Goal: Task Accomplishment & Management: Use online tool/utility

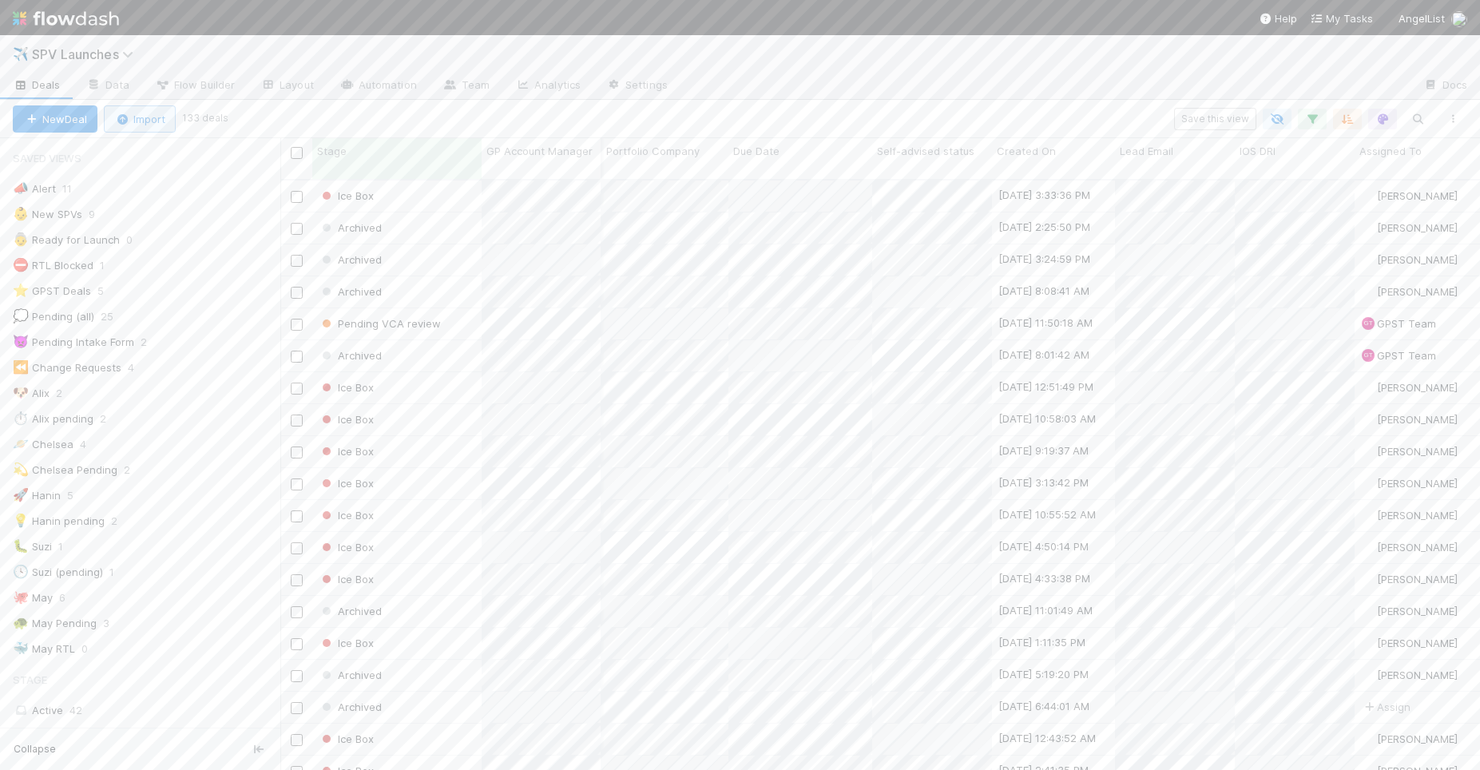
scroll to position [1038, 0]
click at [86, 25] on img at bounding box center [66, 18] width 106 height 27
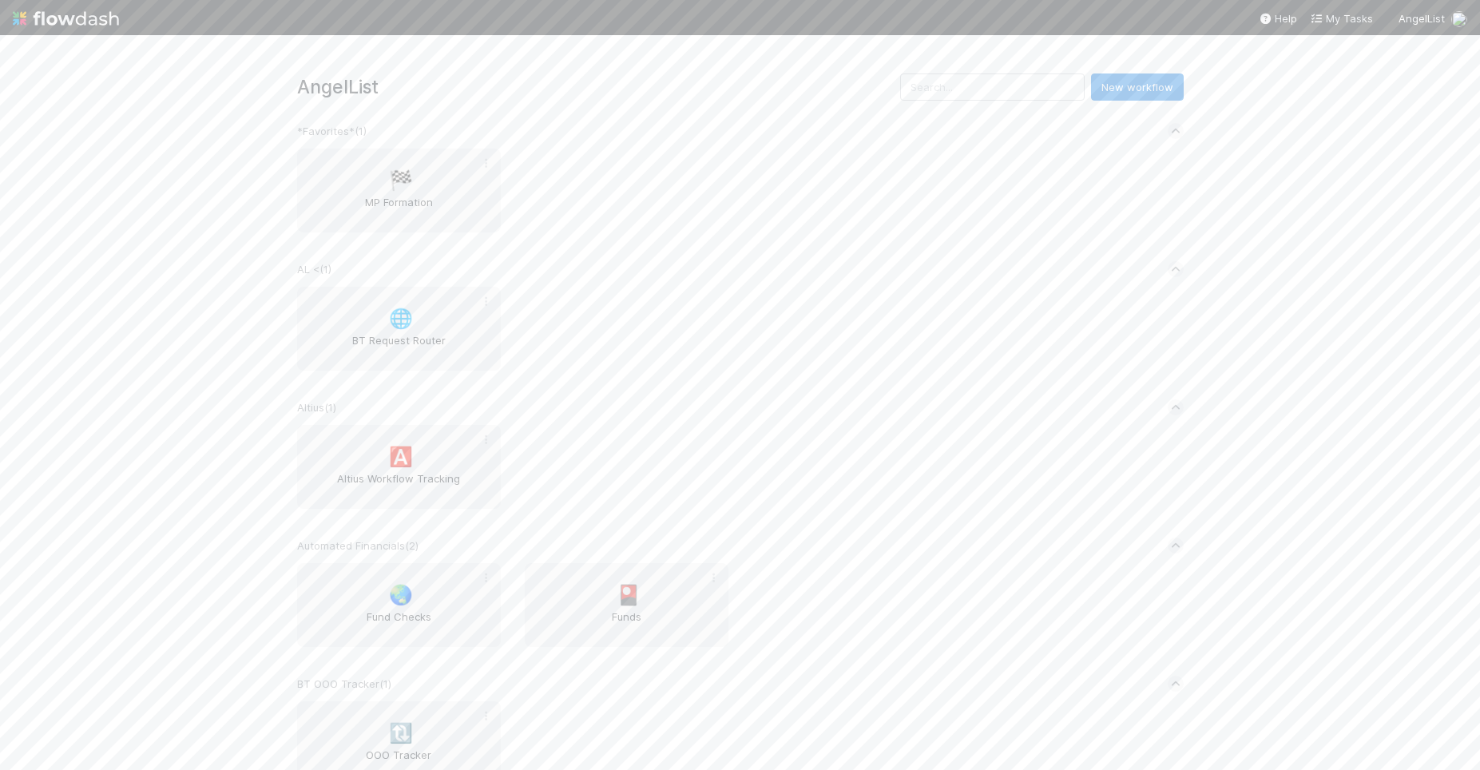
drag, startPoint x: 176, startPoint y: 281, endPoint x: 666, endPoint y: 153, distance: 506.7
click at [181, 281] on div "AngelList New workflow *Favorites* ( 1 ) 🏁 MP Formation AL < ( 1 ) 🌐 BT Request…" at bounding box center [740, 402] width 1480 height 735
click at [1032, 93] on input "text" at bounding box center [992, 86] width 184 height 27
type input "blue sky"
click at [628, 211] on span "US Blue Sky Validation" at bounding box center [626, 210] width 191 height 32
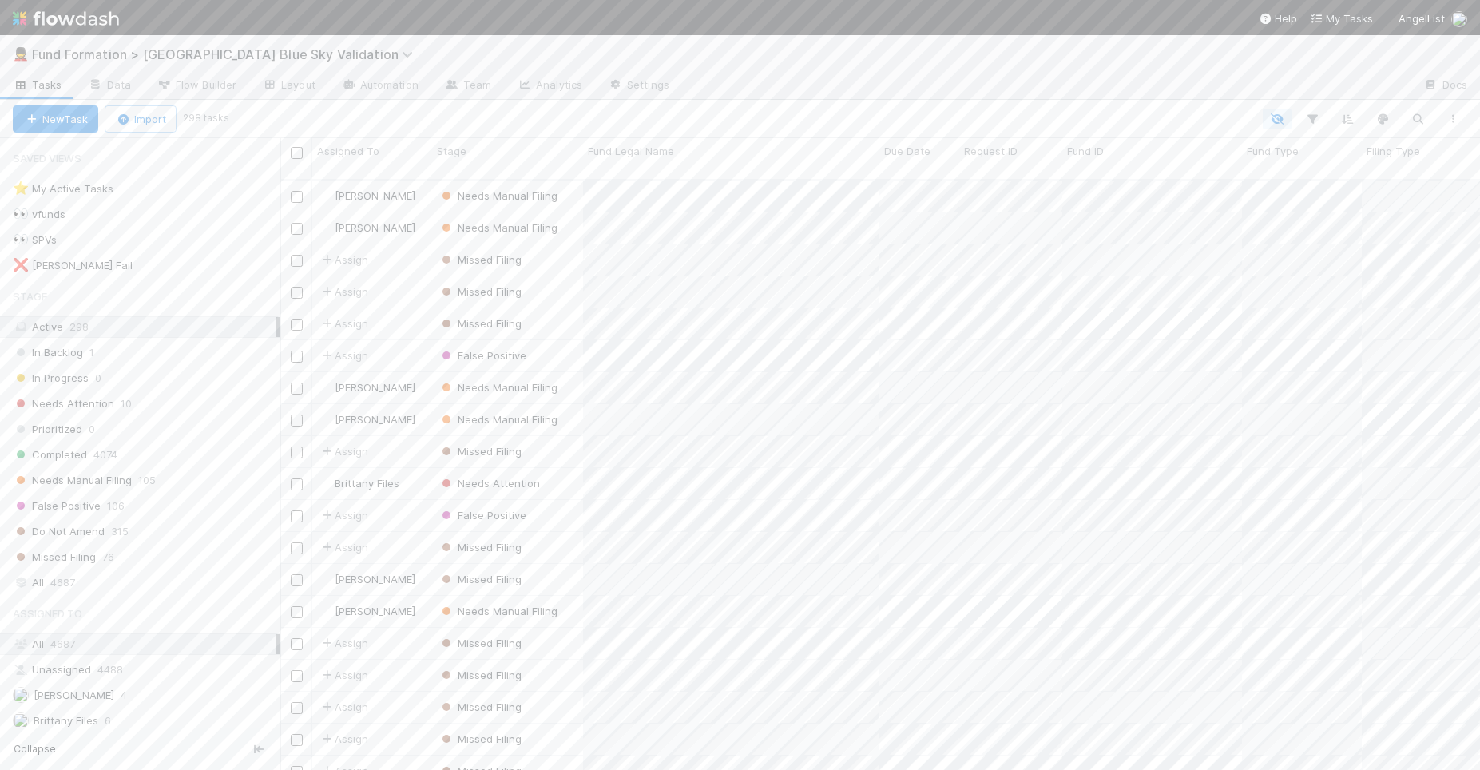
scroll to position [592, 1187]
click at [159, 397] on div "Needs Attention 10" at bounding box center [147, 404] width 268 height 20
click at [98, 474] on span "Needs Manual Filing" at bounding box center [72, 480] width 119 height 20
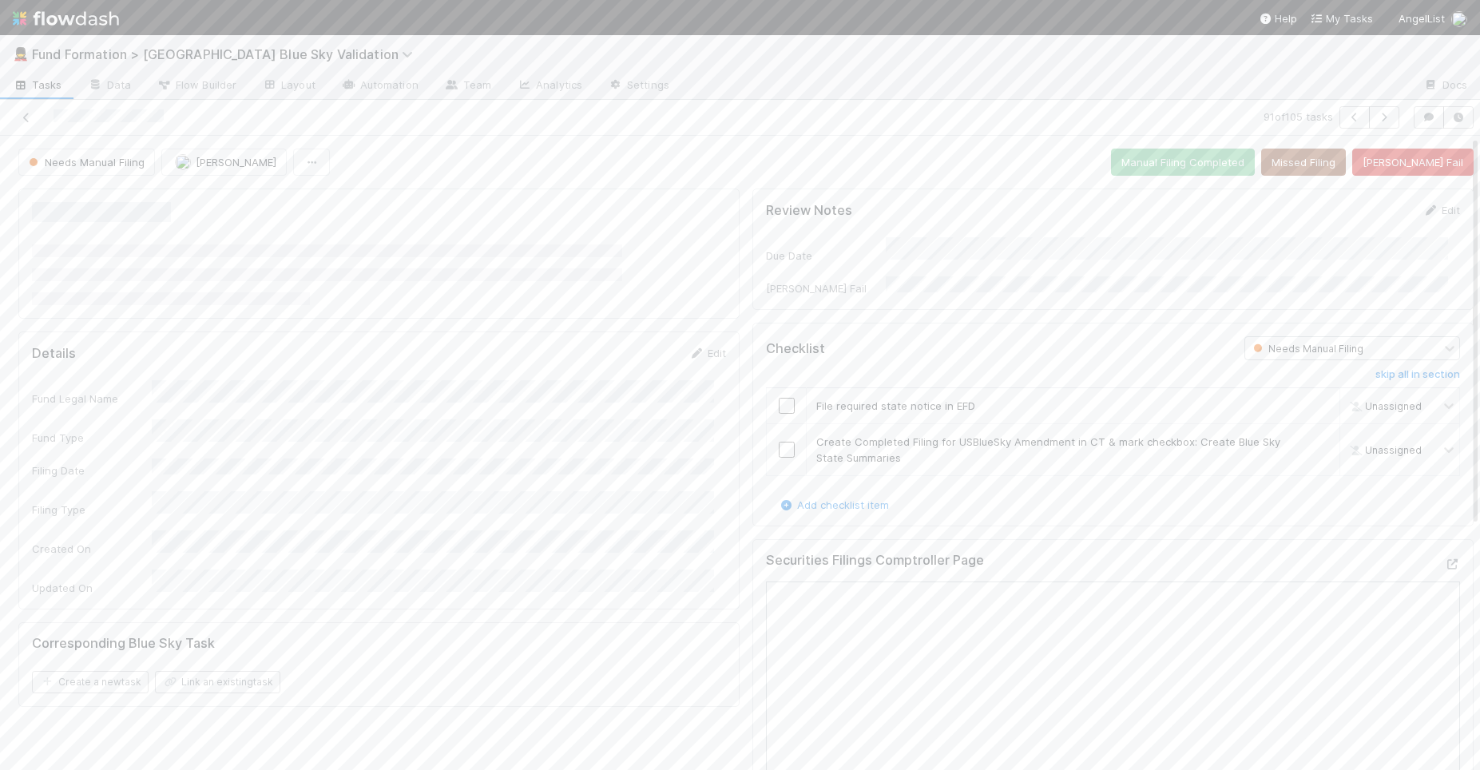
click at [728, 169] on div "Needs Manual Filing [PERSON_NAME] Manual Filing Completed Missed Filing [PERSON…" at bounding box center [745, 162] width 1455 height 27
click at [739, 165] on div "Needs Manual Filing [PERSON_NAME] Manual Filing Completed Missed Filing [PERSON…" at bounding box center [745, 162] width 1455 height 27
click at [25, 121] on icon at bounding box center [26, 118] width 16 height 10
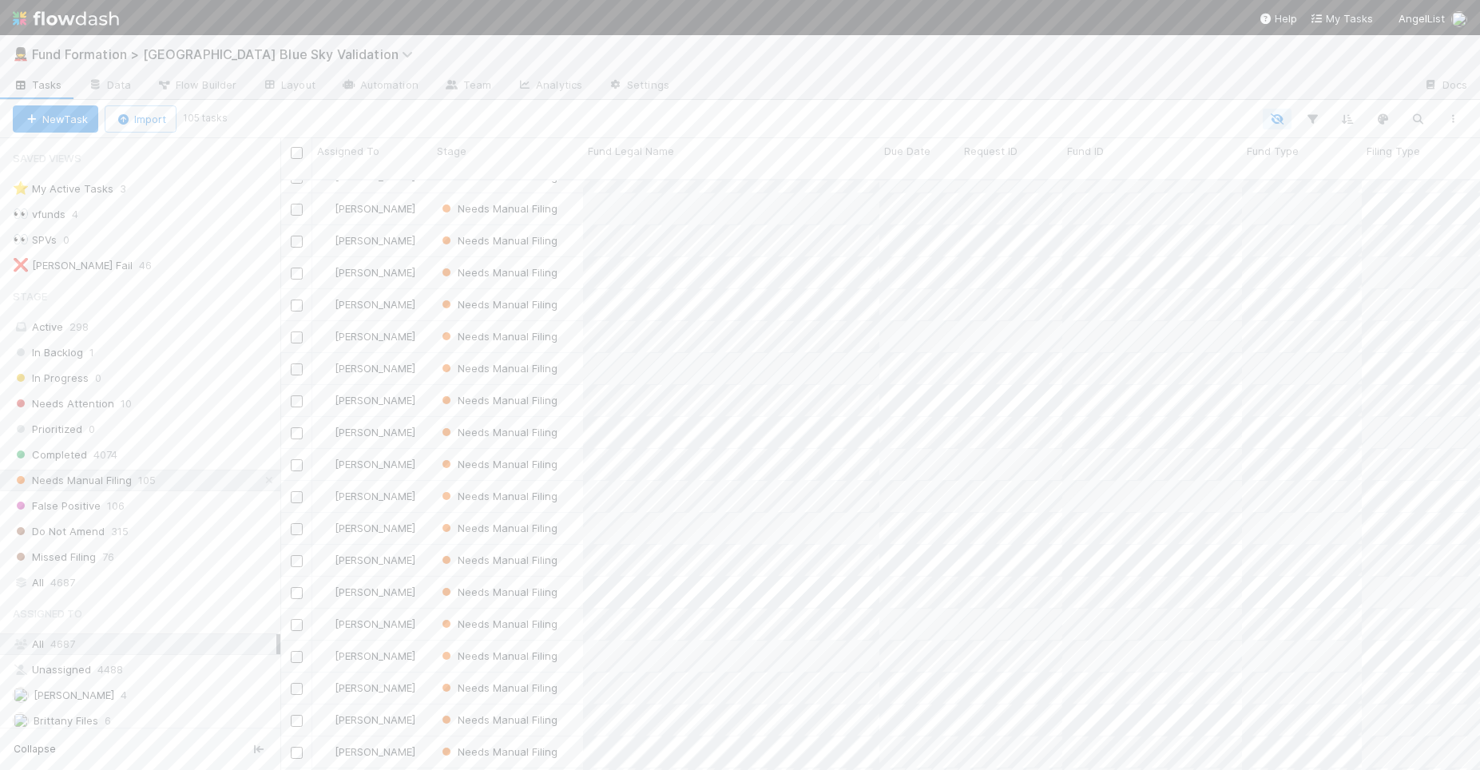
scroll to position [169, 0]
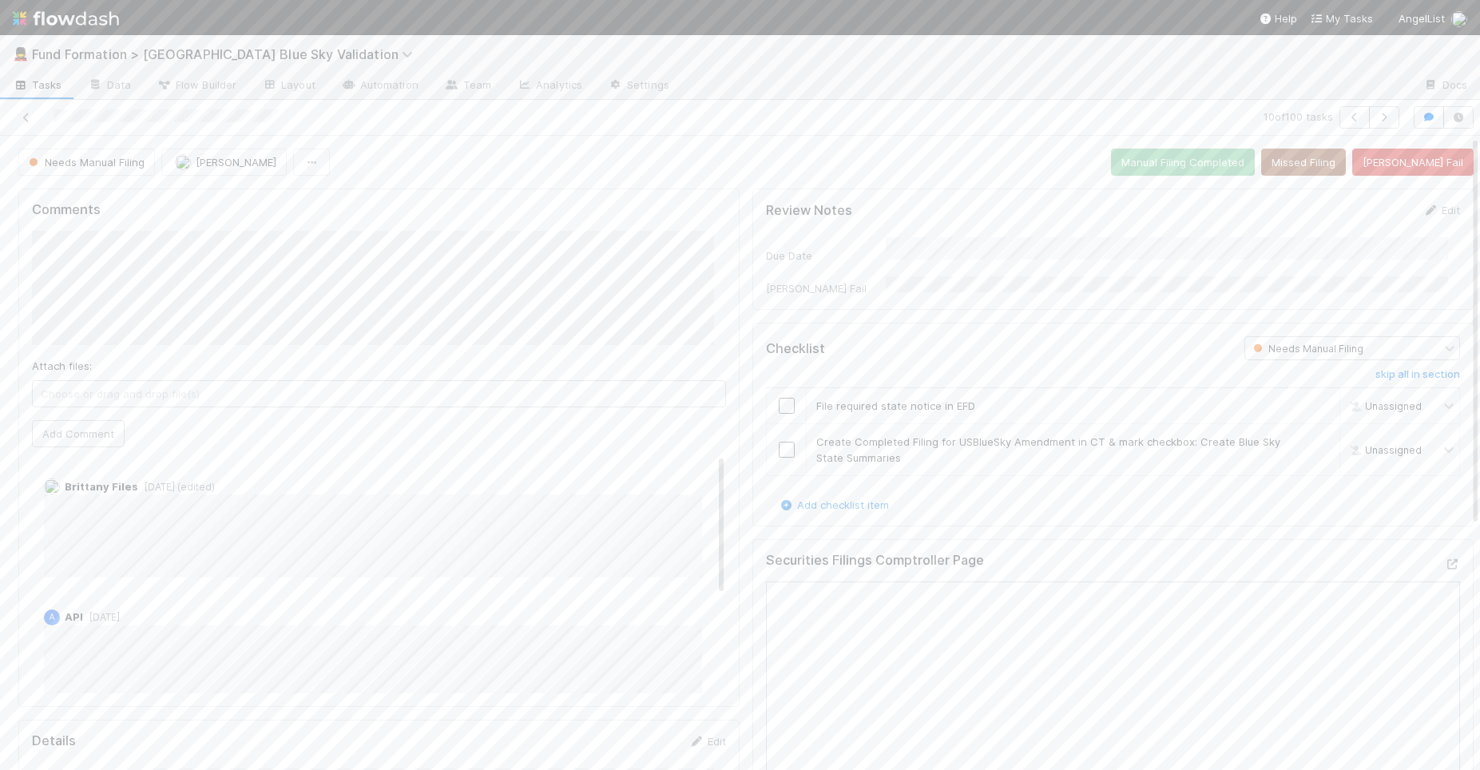
click at [30, 117] on icon at bounding box center [26, 118] width 16 height 10
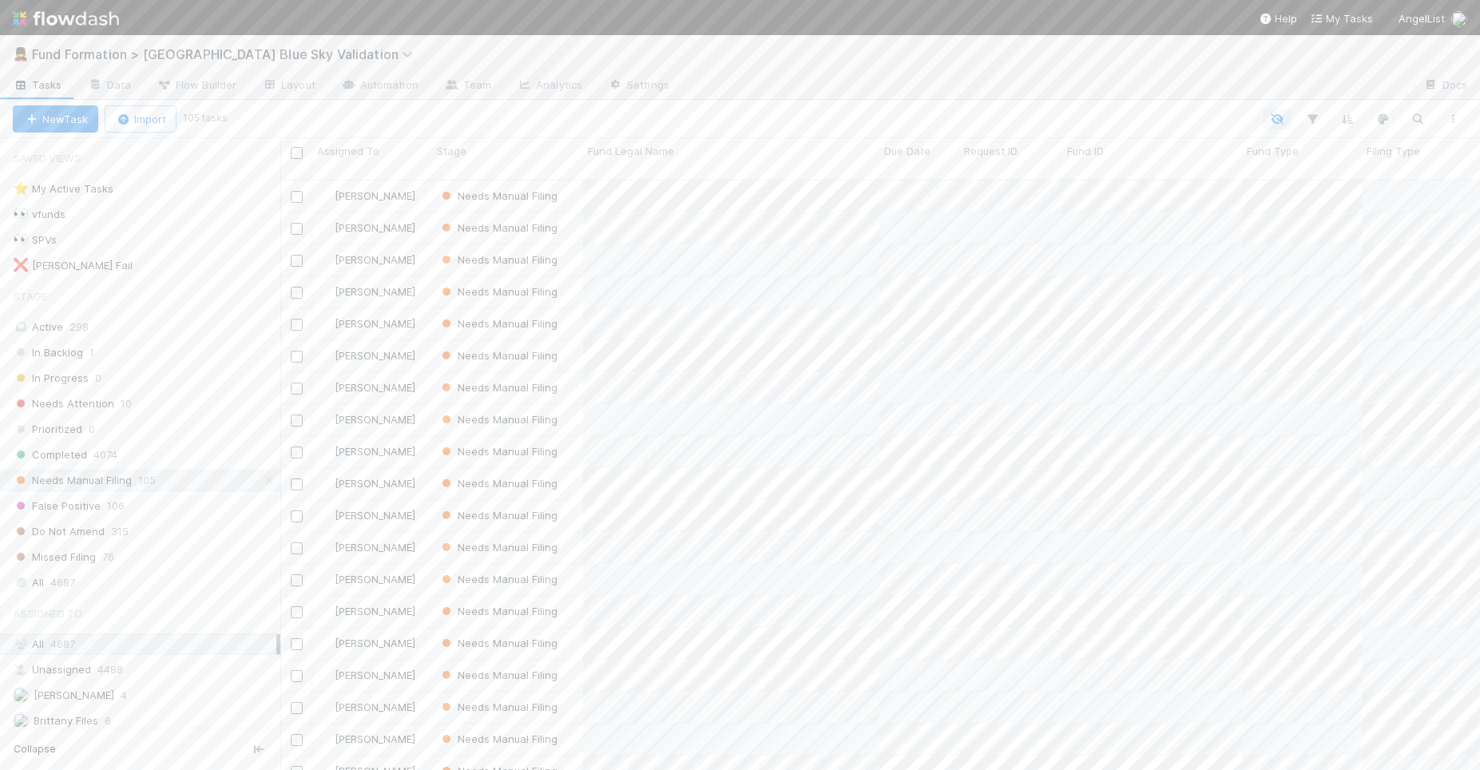
scroll to position [592, 1187]
click at [927, 154] on span "Due Date" at bounding box center [907, 151] width 46 height 16
click at [938, 180] on div "Sort Oldest → Newest" at bounding box center [976, 181] width 182 height 24
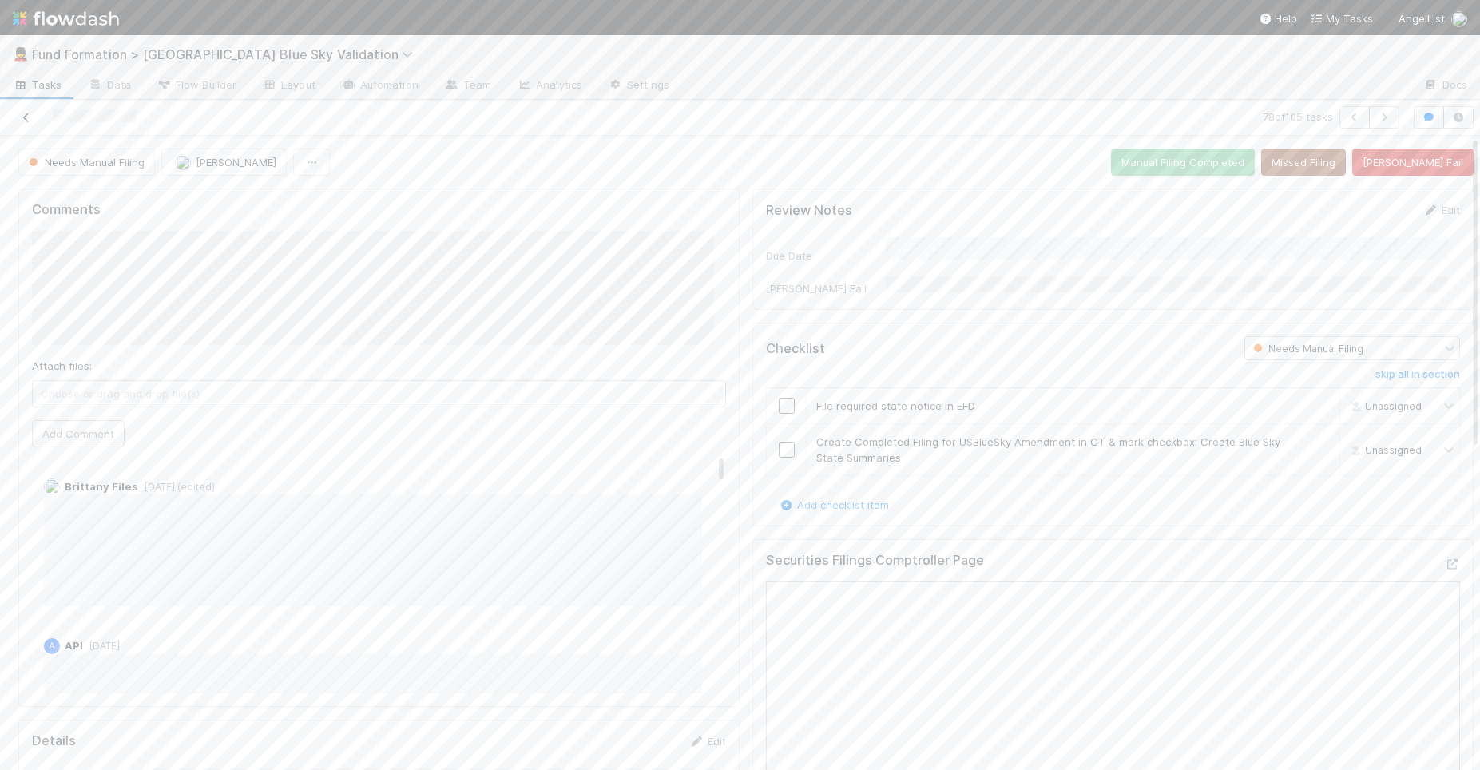
click at [24, 114] on icon at bounding box center [26, 118] width 16 height 10
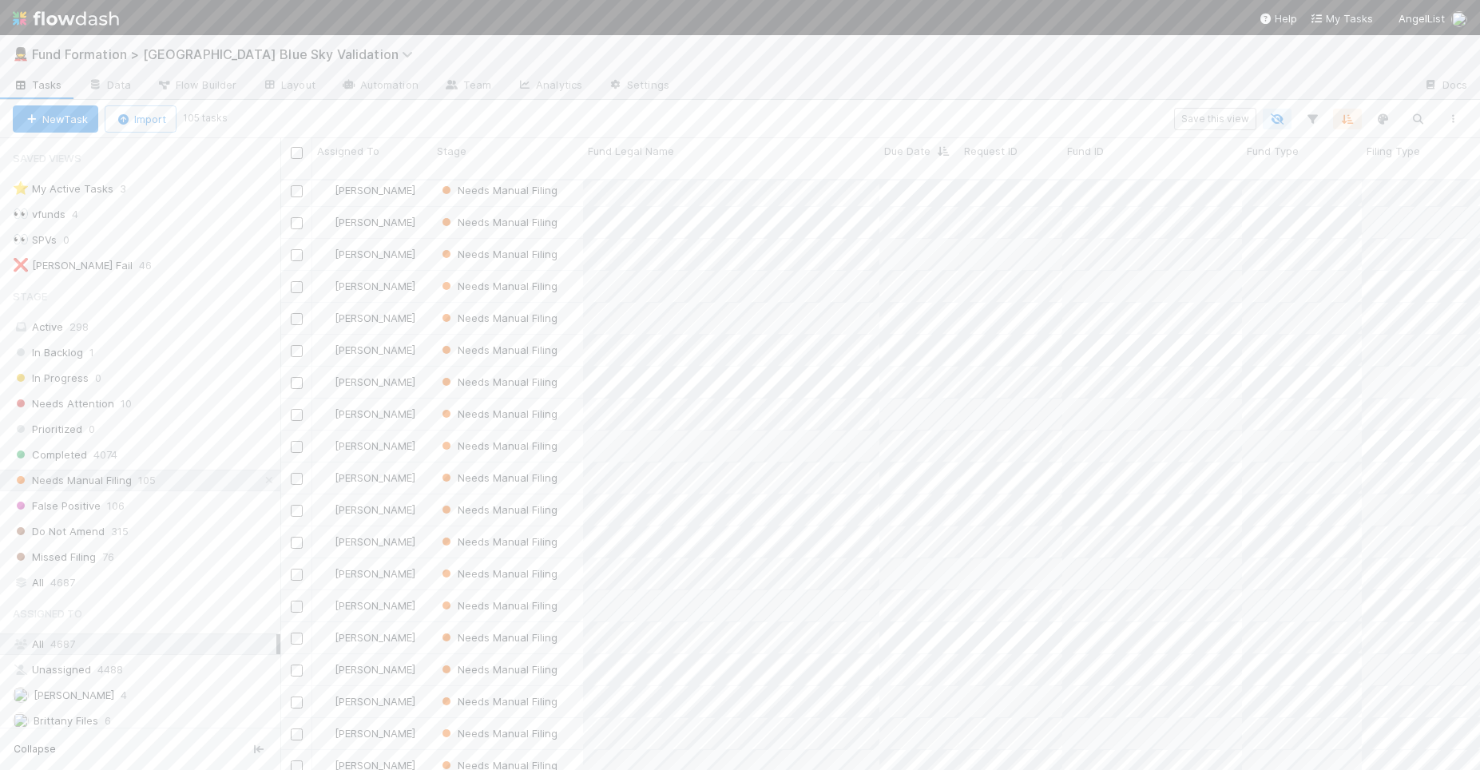
scroll to position [384, 0]
